Goal: Navigation & Orientation: Go to known website

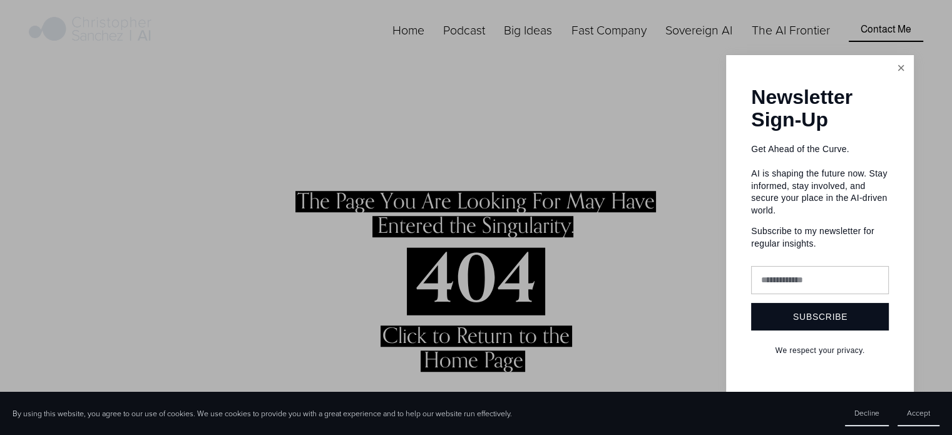
click at [902, 66] on link "Close" at bounding box center [901, 68] width 22 height 22
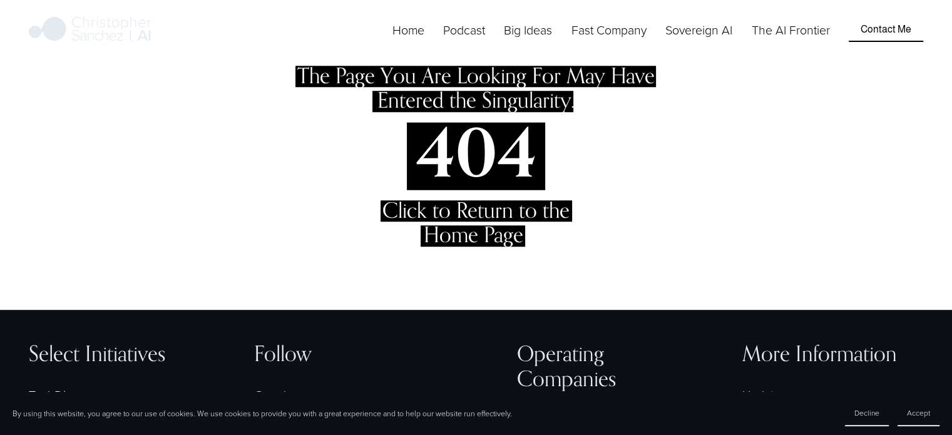
scroll to position [128, 0]
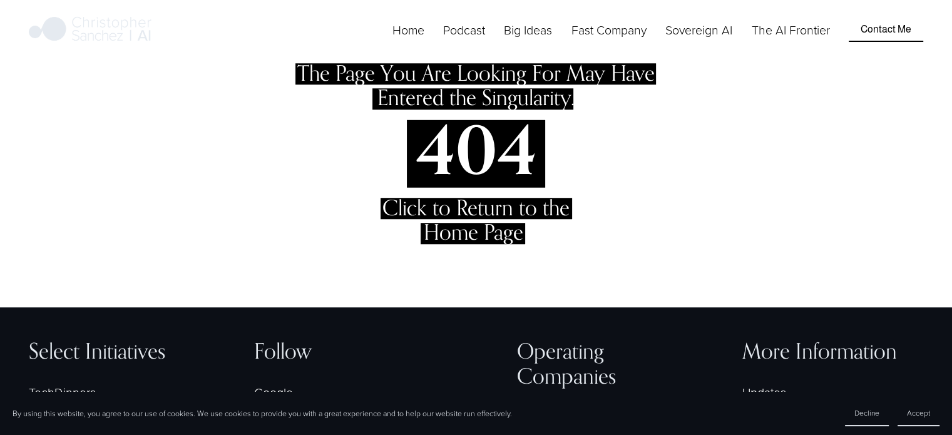
click at [461, 235] on span "Click to Return to the Home Page" at bounding box center [476, 220] width 187 height 50
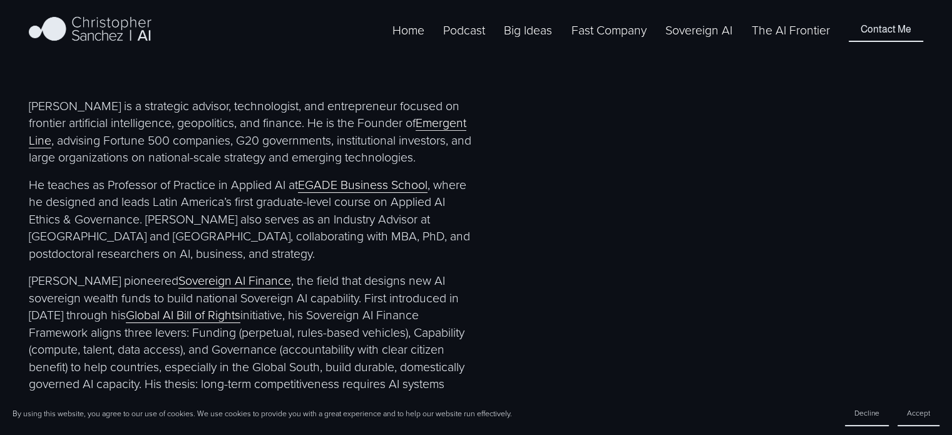
scroll to position [561, 0]
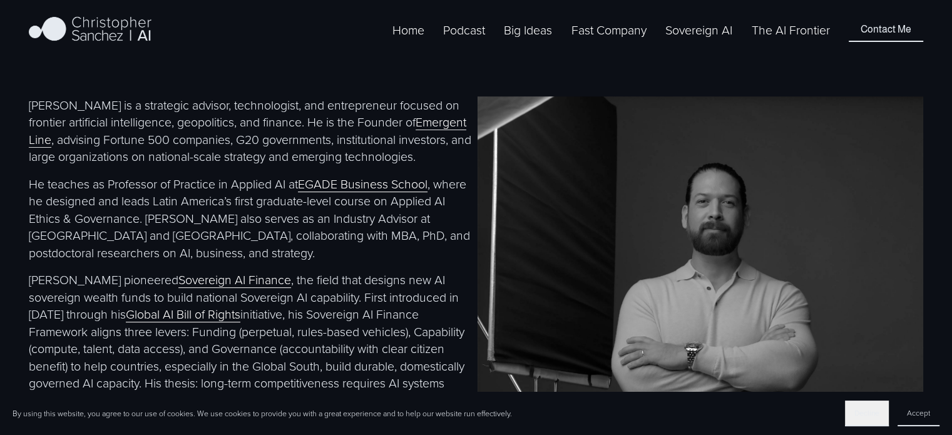
click at [854, 413] on button "Decline" at bounding box center [867, 414] width 44 height 26
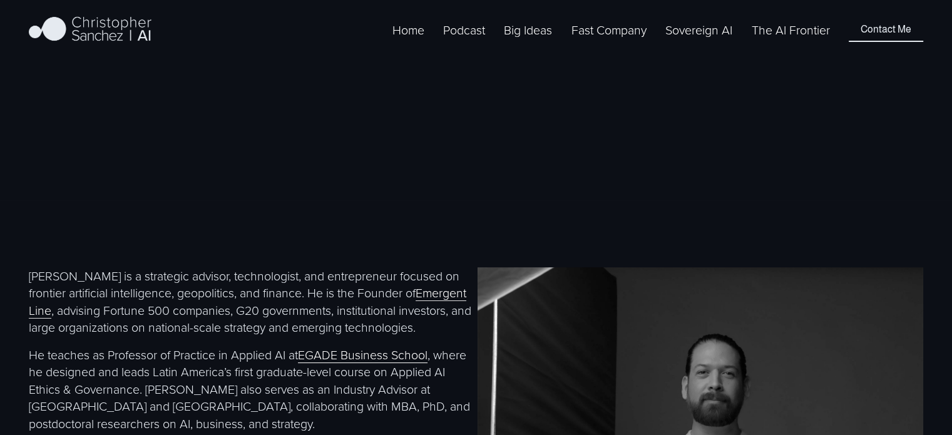
scroll to position [389, 0]
drag, startPoint x: 318, startPoint y: 135, endPoint x: 404, endPoint y: 292, distance: 179.0
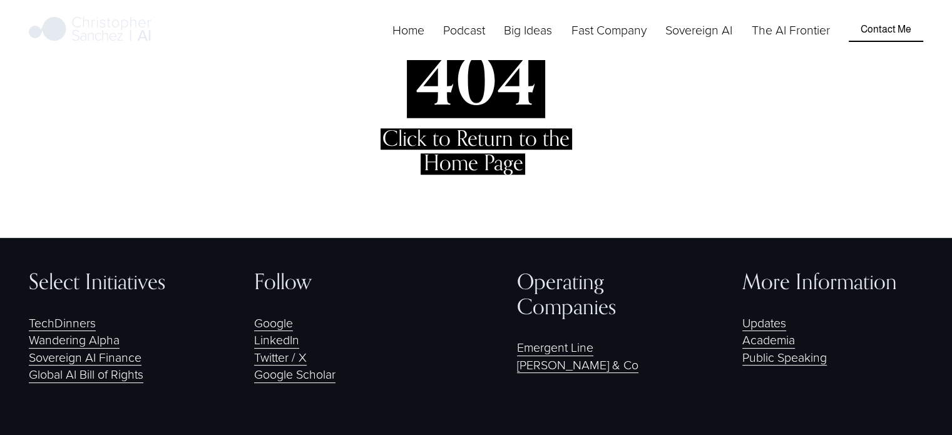
scroll to position [197, 0]
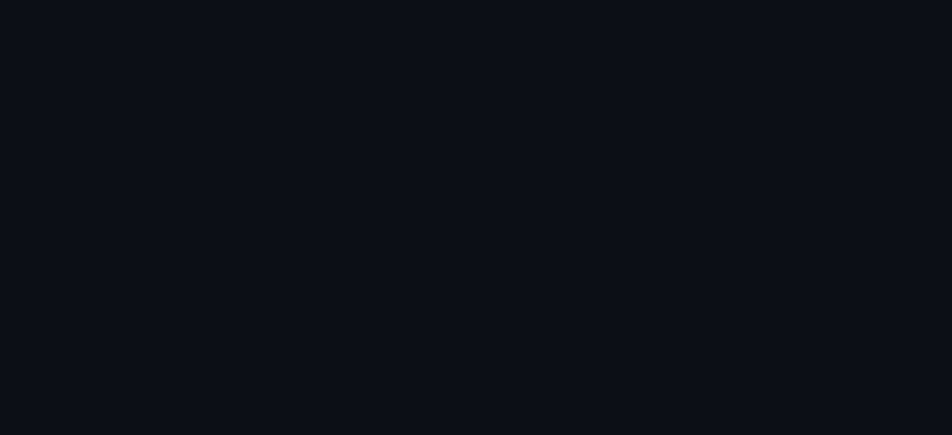
scroll to position [912, 0]
